Goal: Task Accomplishment & Management: Use online tool/utility

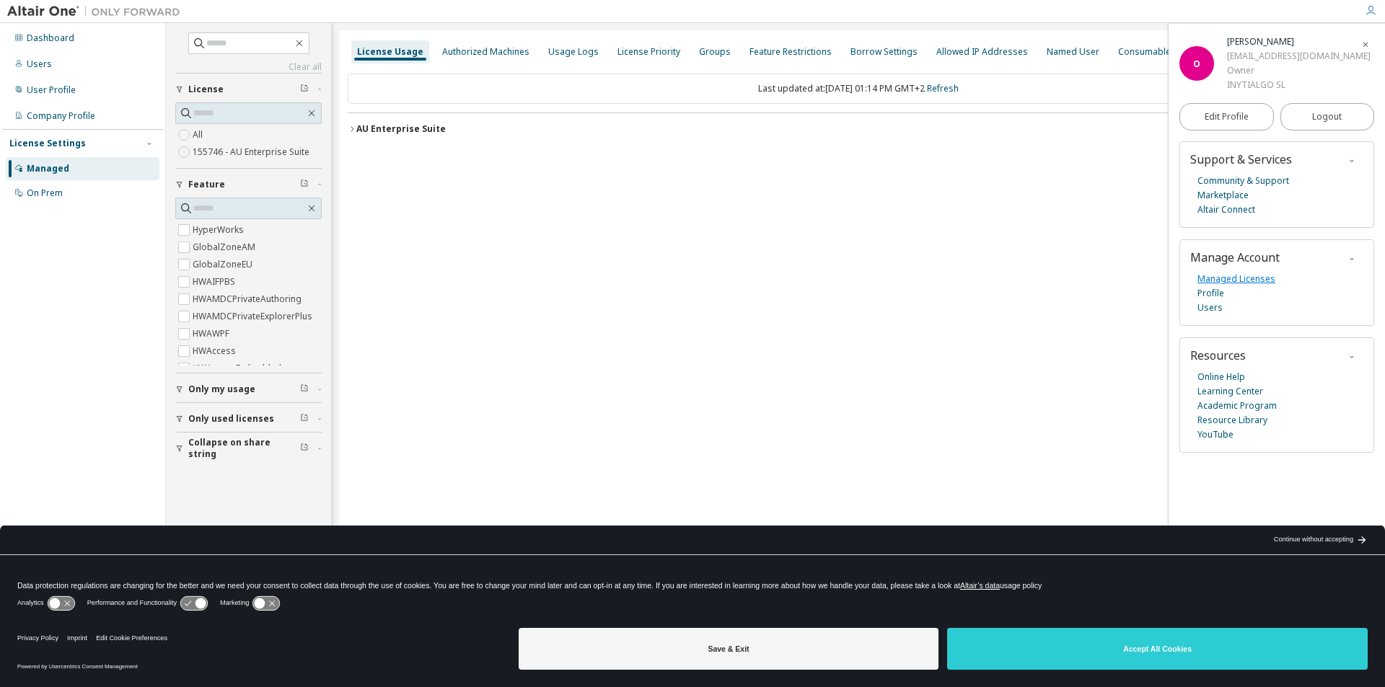
click at [1247, 281] on link "Managed Licenses" at bounding box center [1236, 279] width 78 height 14
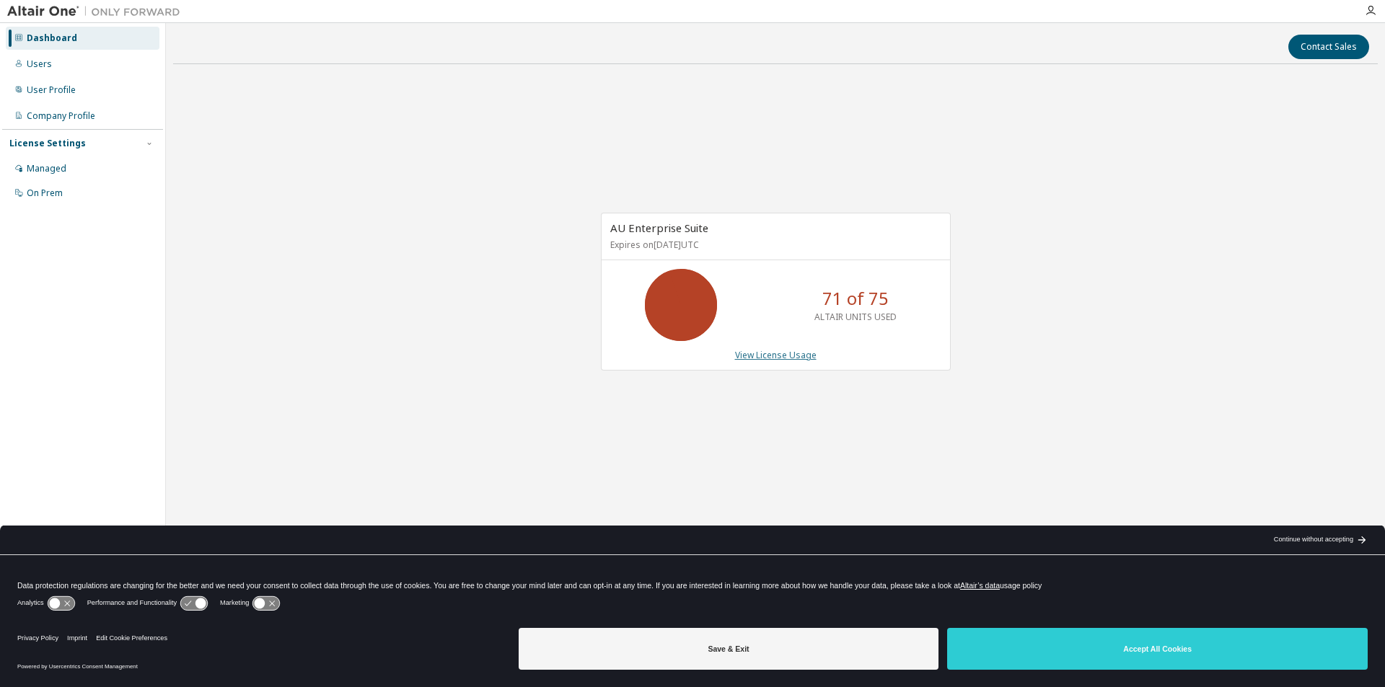
click at [776, 354] on link "View License Usage" at bounding box center [776, 355] width 82 height 12
